Goal: Transaction & Acquisition: Purchase product/service

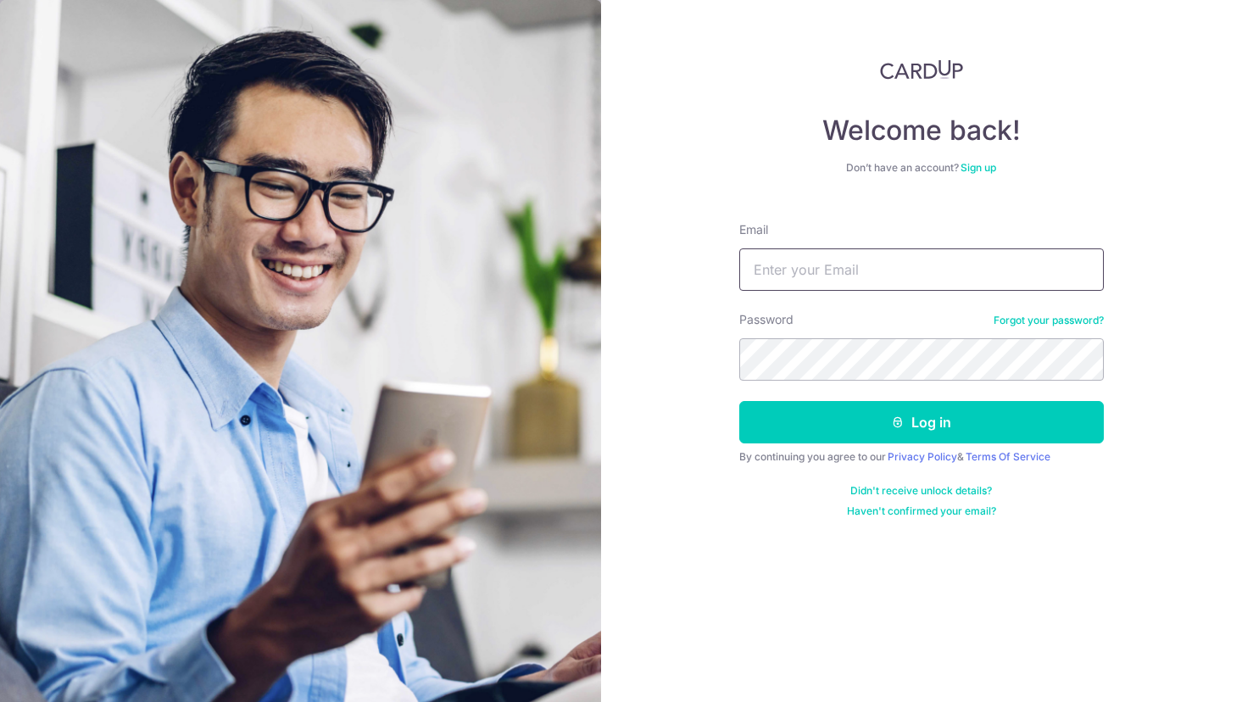
click at [883, 261] on input "Email" at bounding box center [922, 269] width 365 height 42
type input "shuhua_g@hotmail.com"
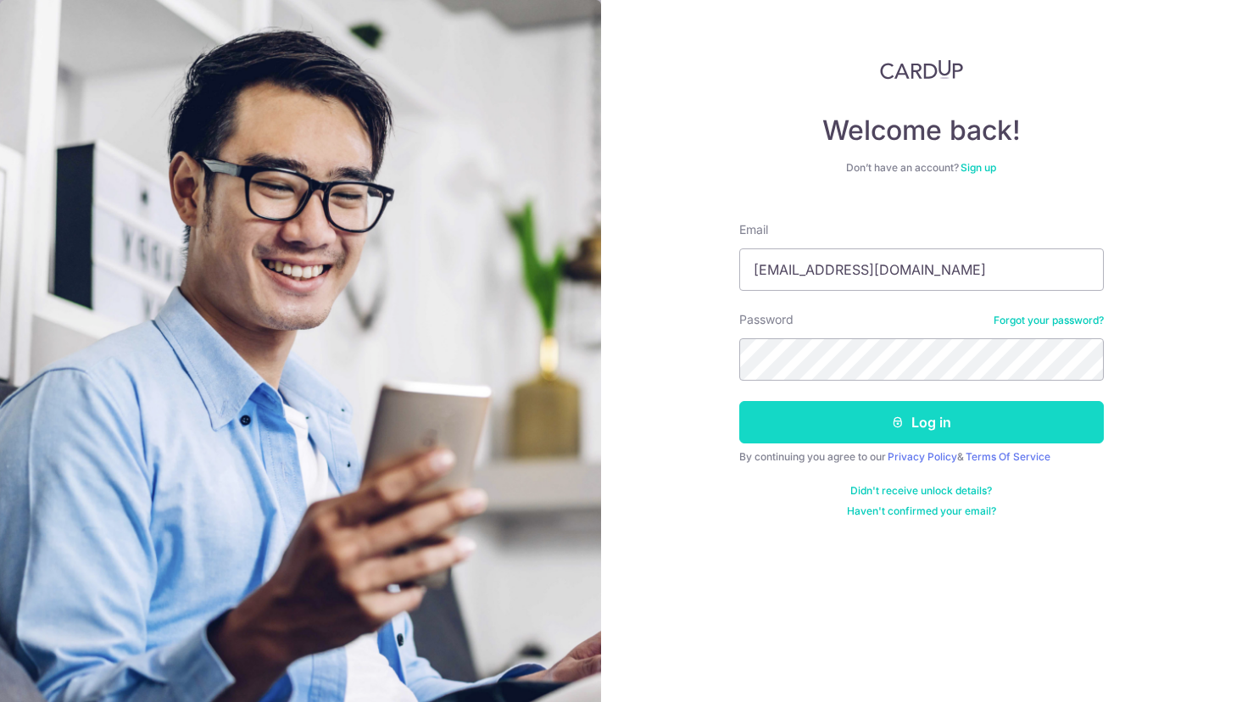
click at [924, 424] on button "Log in" at bounding box center [922, 422] width 365 height 42
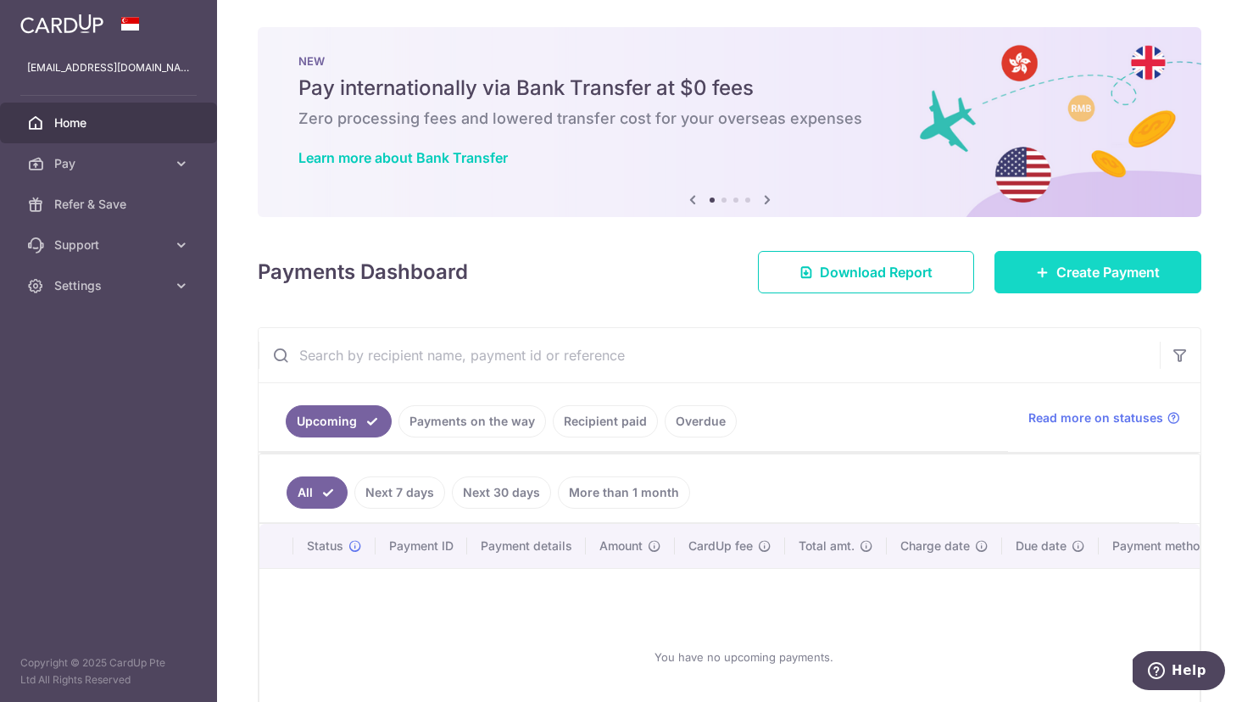
click at [1075, 278] on span "Create Payment" at bounding box center [1108, 272] width 103 height 20
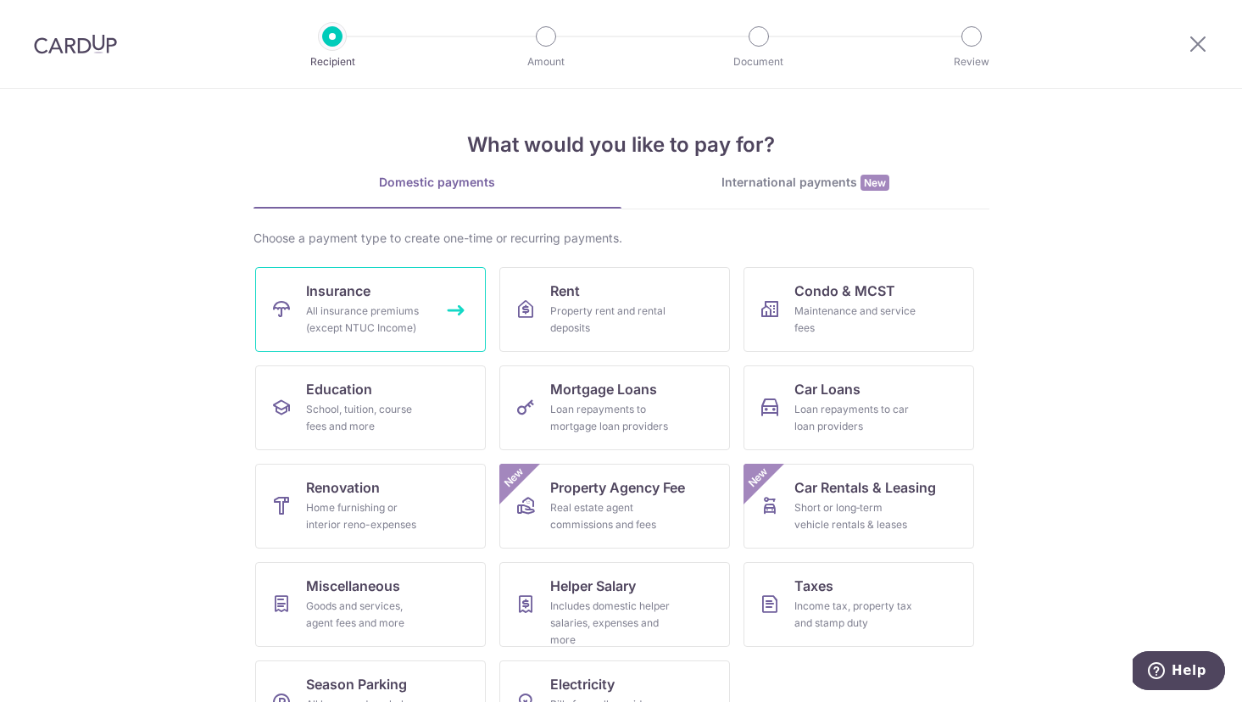
click at [396, 304] on div "All insurance premiums (except NTUC Income)" at bounding box center [367, 320] width 122 height 34
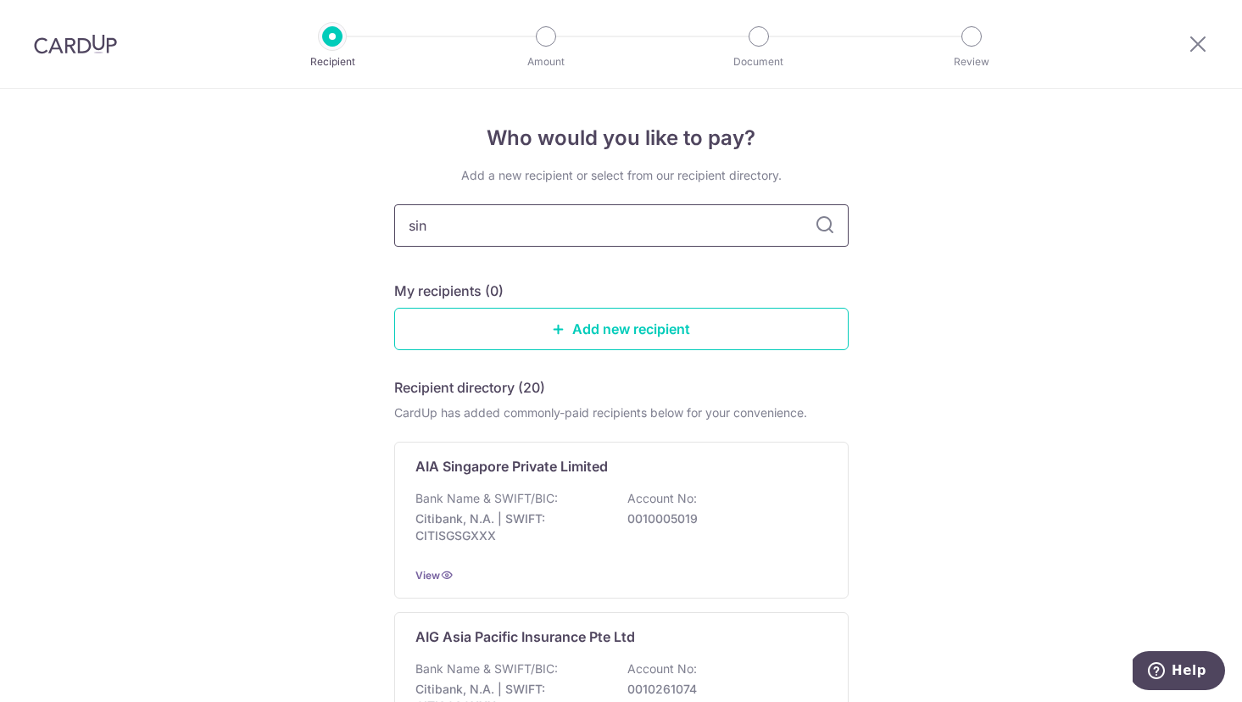
type input "sing"
click at [533, 226] on input "sing" at bounding box center [621, 225] width 455 height 42
type input "singapore life"
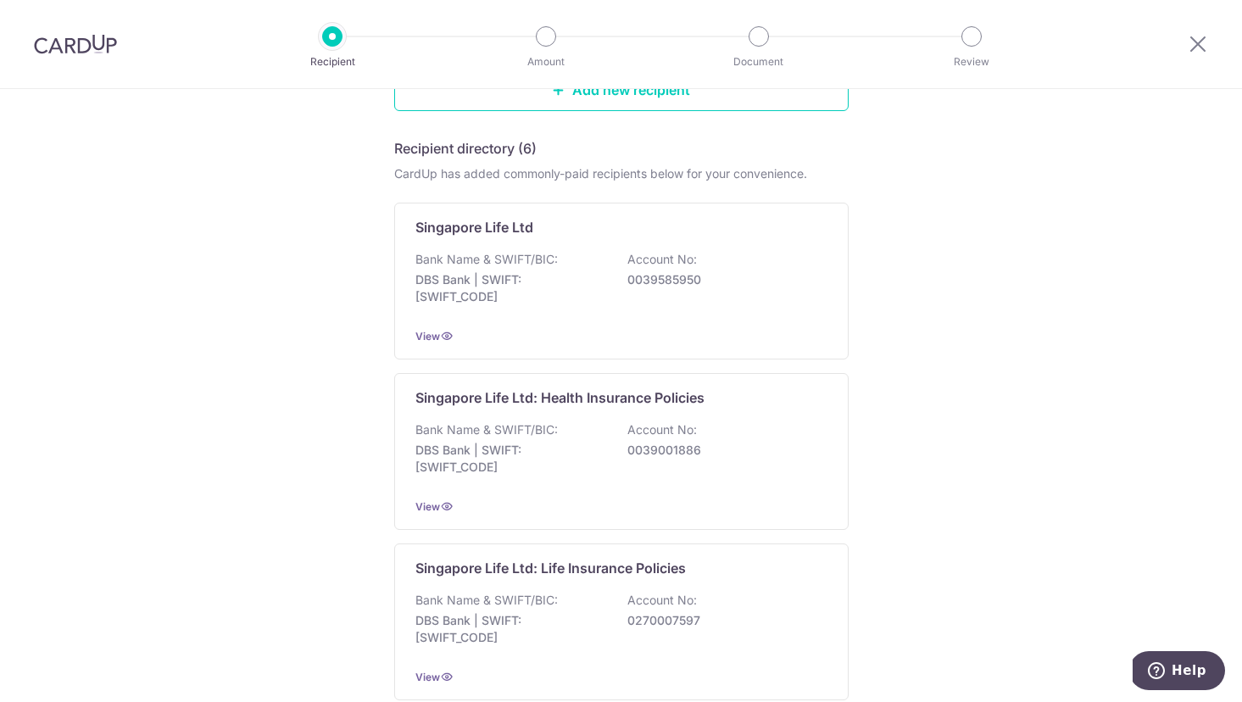
scroll to position [211, 0]
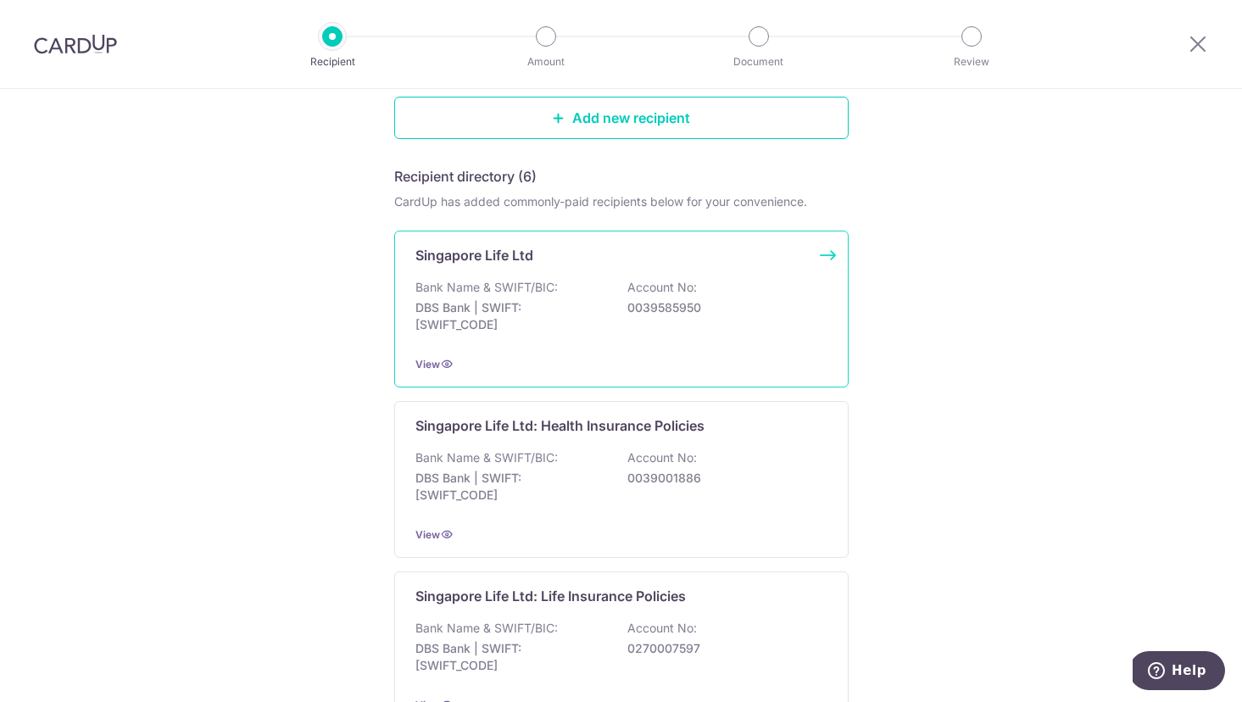
click at [514, 283] on p "Bank Name & SWIFT/BIC:" at bounding box center [487, 287] width 142 height 17
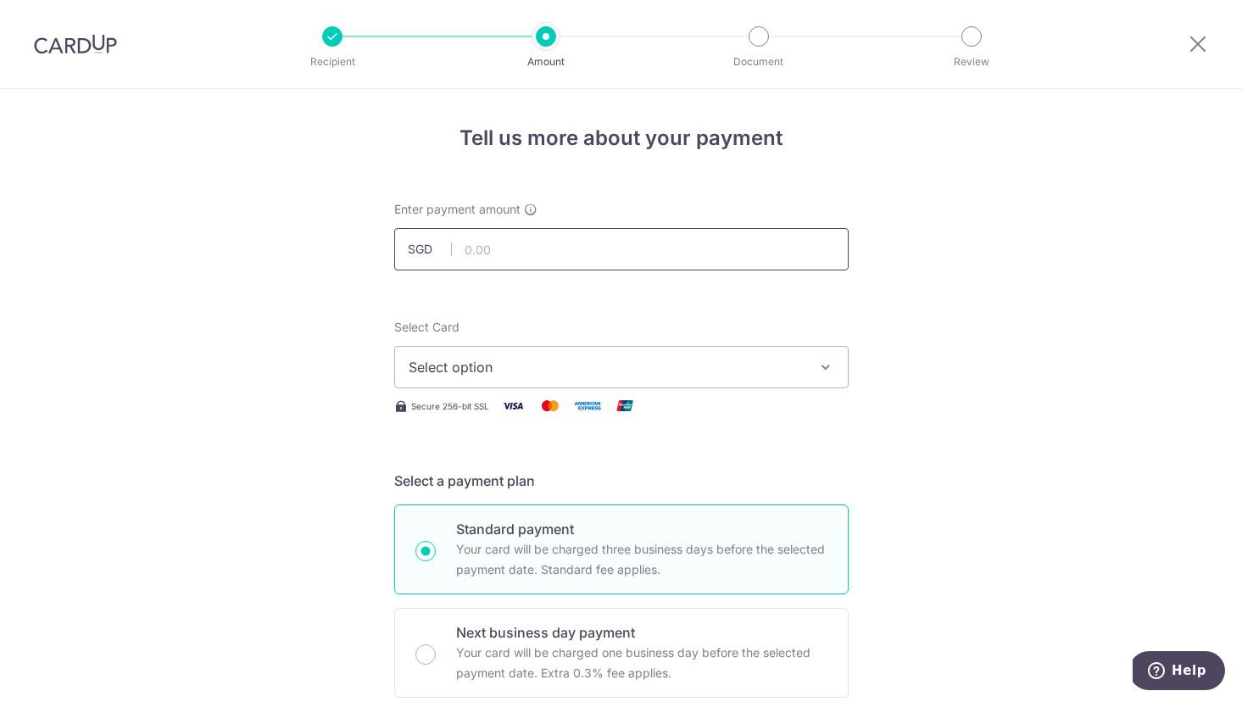
click at [533, 255] on input "text" at bounding box center [621, 249] width 455 height 42
paste input "51551.15"
type input "51,551.15"
click at [491, 366] on span "Select option" at bounding box center [606, 367] width 395 height 20
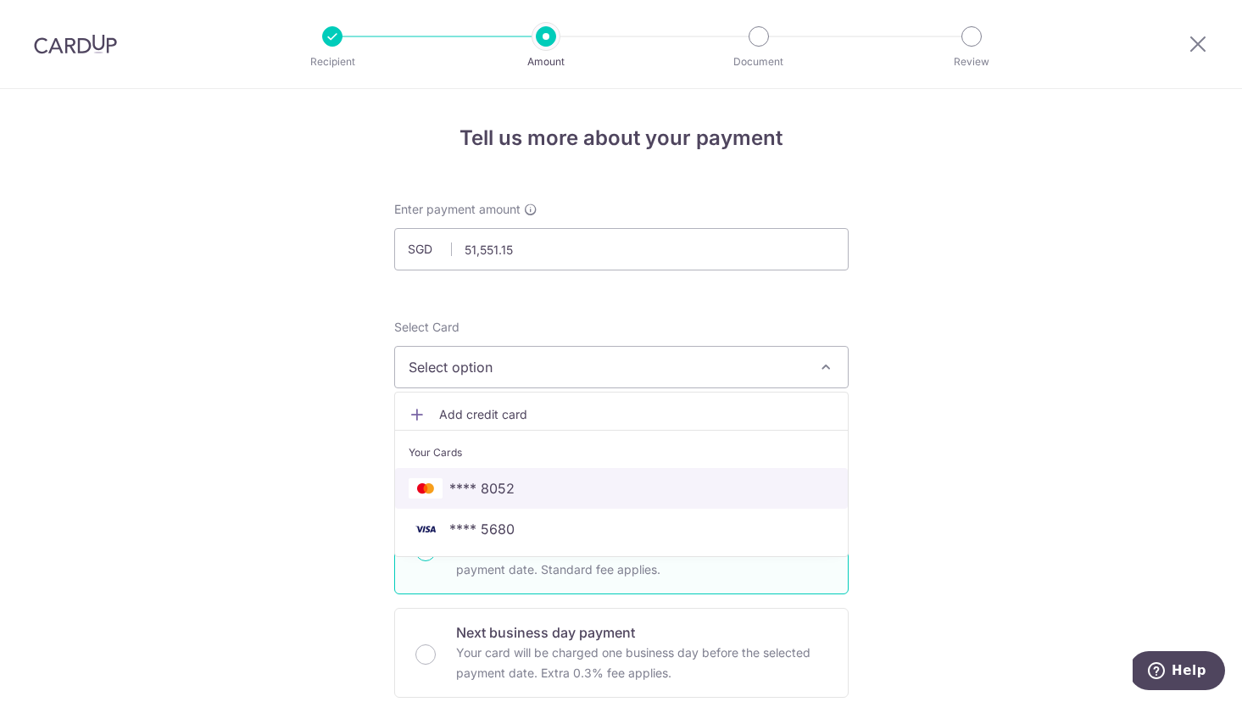
click at [472, 475] on link "**** 8052" at bounding box center [621, 488] width 453 height 41
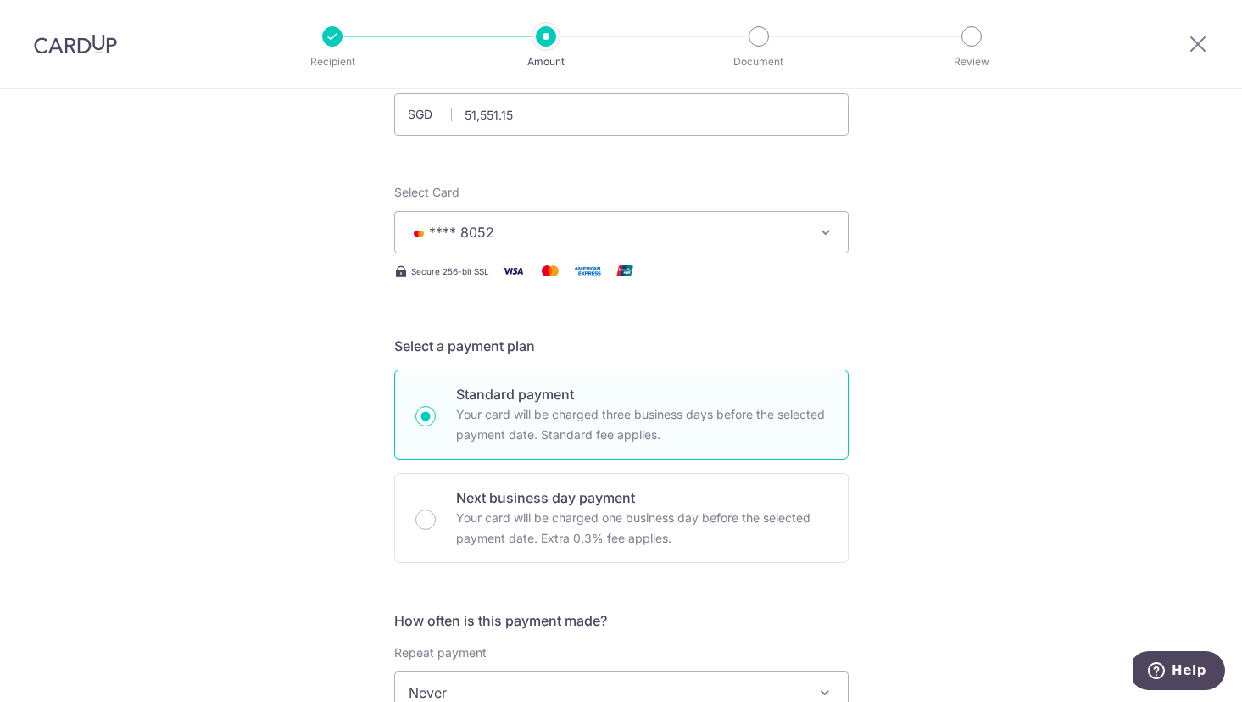
scroll to position [439, 0]
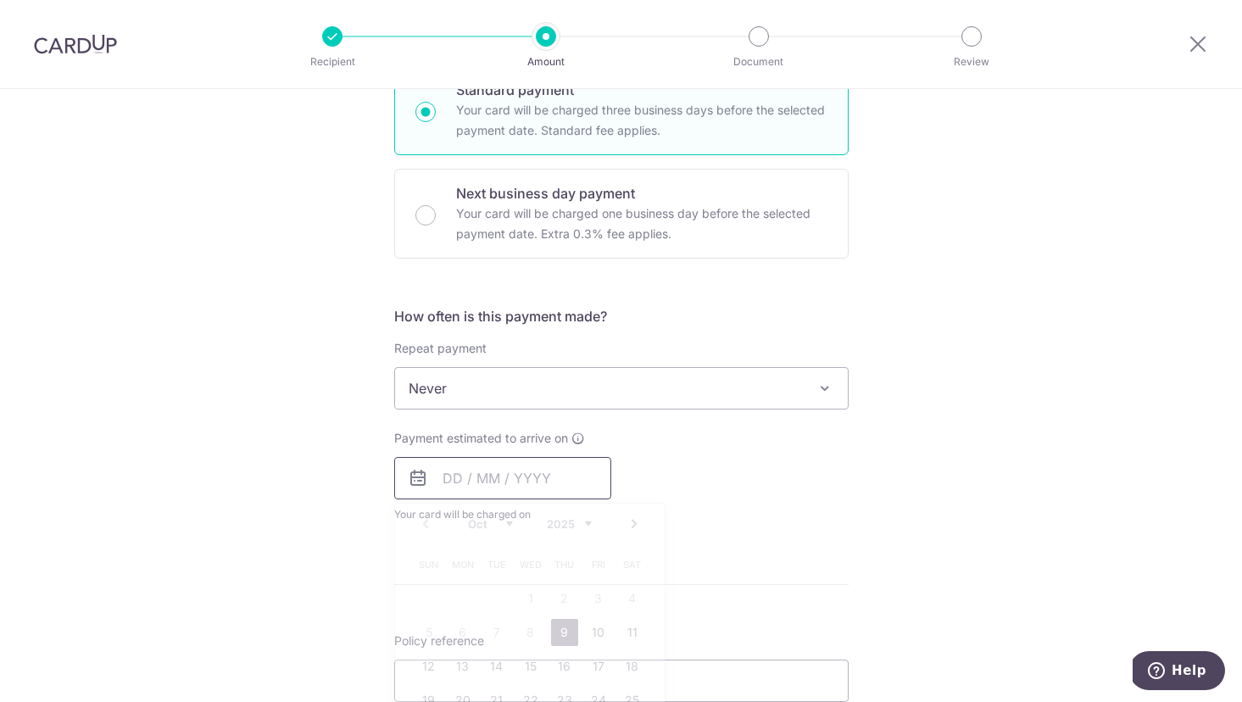
click at [444, 471] on input "text" at bounding box center [502, 478] width 217 height 42
click at [560, 623] on link "9" at bounding box center [564, 632] width 27 height 27
type input "09/10/2025"
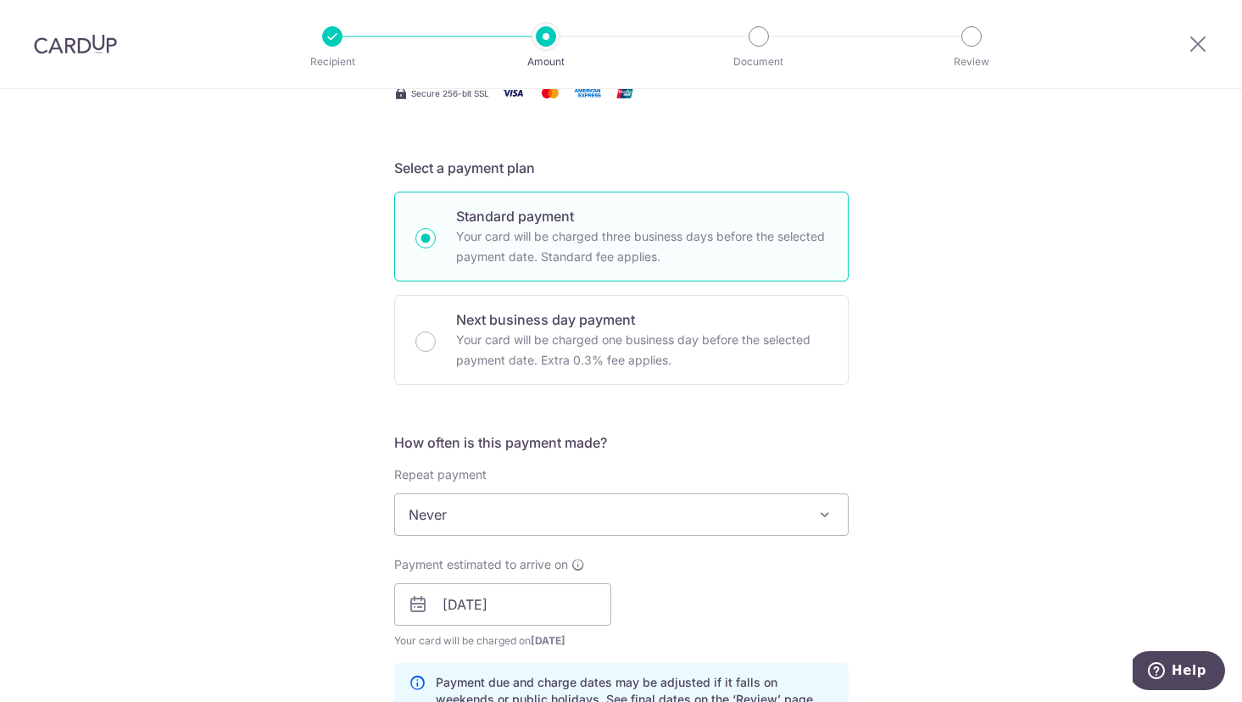
scroll to position [312, 0]
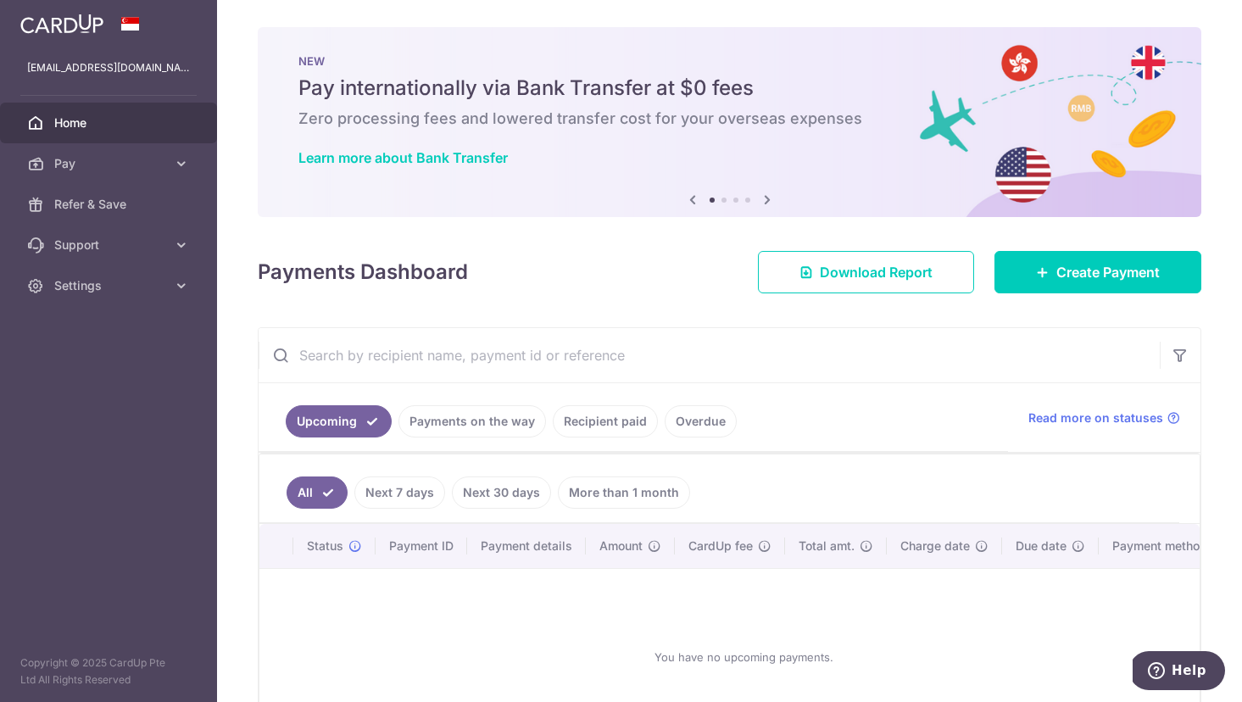
click at [77, 29] on img at bounding box center [61, 24] width 83 height 20
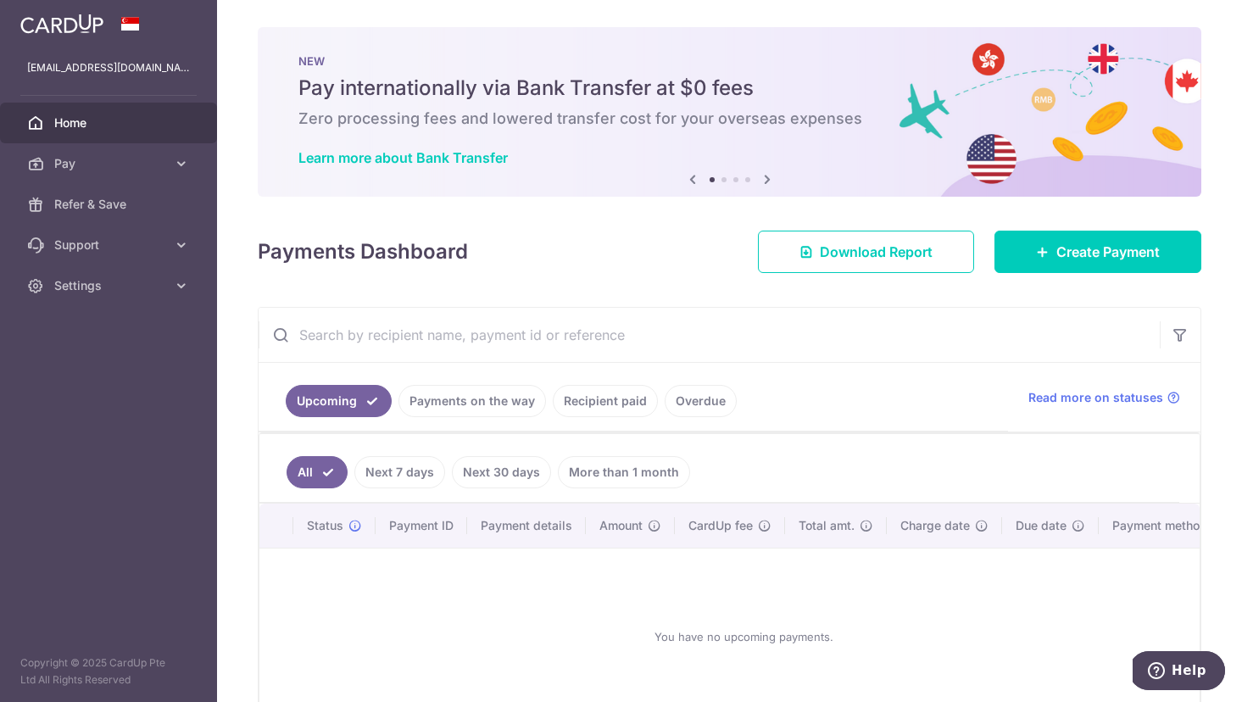
click at [77, 29] on img at bounding box center [61, 24] width 83 height 20
